Goal: Navigation & Orientation: Find specific page/section

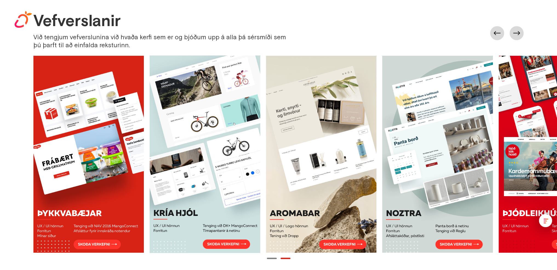
scroll to position [356, 0]
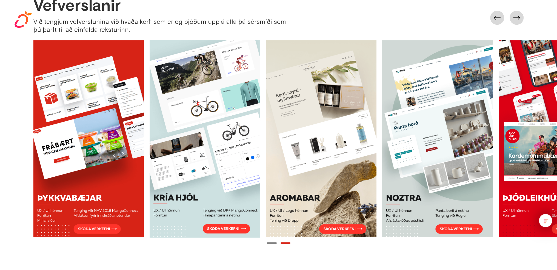
click at [273, 242] on button "Page 1" at bounding box center [272, 242] width 10 height 1
click at [285, 242] on button "Page 2" at bounding box center [286, 242] width 10 height 1
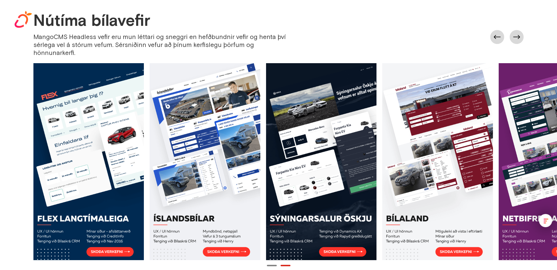
scroll to position [631, 0]
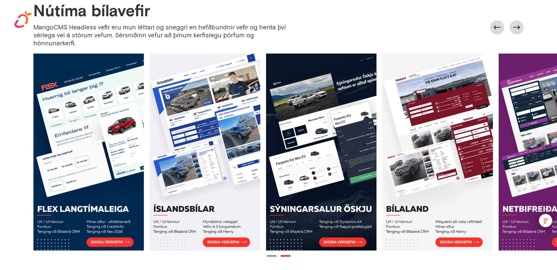
click at [284, 253] on div at bounding box center [278, 255] width 557 height 5
click at [285, 255] on button "Page 2" at bounding box center [286, 255] width 10 height 1
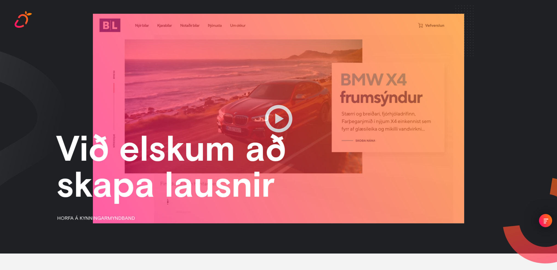
scroll to position [111, 0]
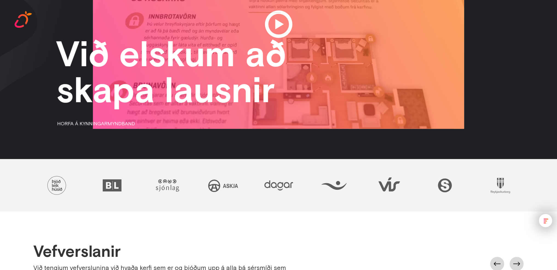
drag, startPoint x: 537, startPoint y: 214, endPoint x: 545, endPoint y: 217, distance: 7.9
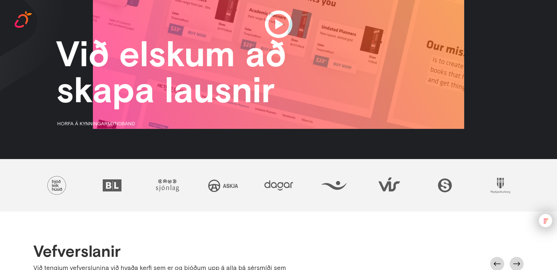
drag, startPoint x: 545, startPoint y: 217, endPoint x: 545, endPoint y: 220, distance: 2.8
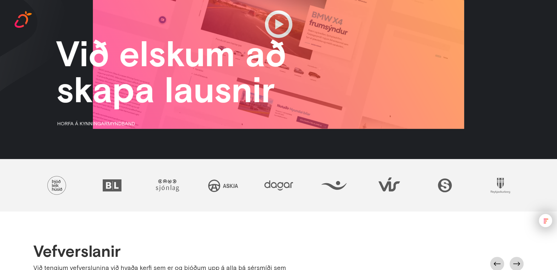
click at [545, 219] on div "menu" at bounding box center [546, 220] width 5 height 5
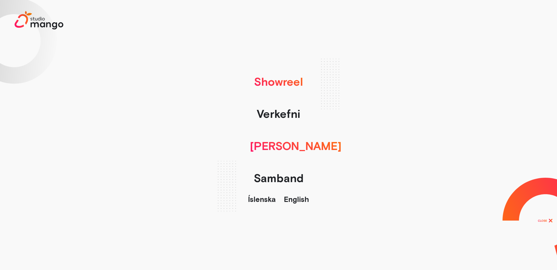
click at [287, 149] on link "[PERSON_NAME]" at bounding box center [295, 146] width 97 height 32
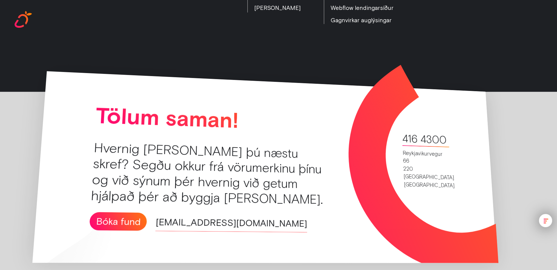
scroll to position [1346, 0]
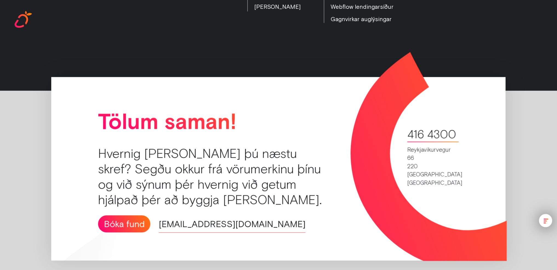
click at [547, 220] on div "menu" at bounding box center [546, 220] width 5 height 5
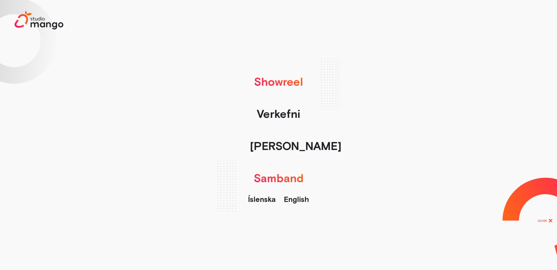
click at [279, 85] on link "Showreel" at bounding box center [278, 82] width 55 height 32
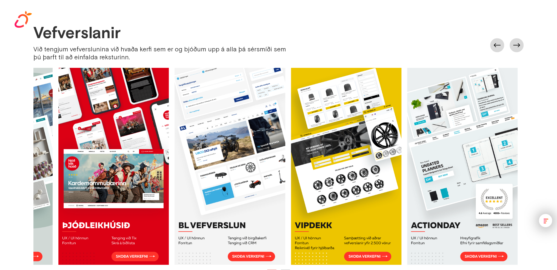
scroll to position [356, 0]
